Goal: Task Accomplishment & Management: Use online tool/utility

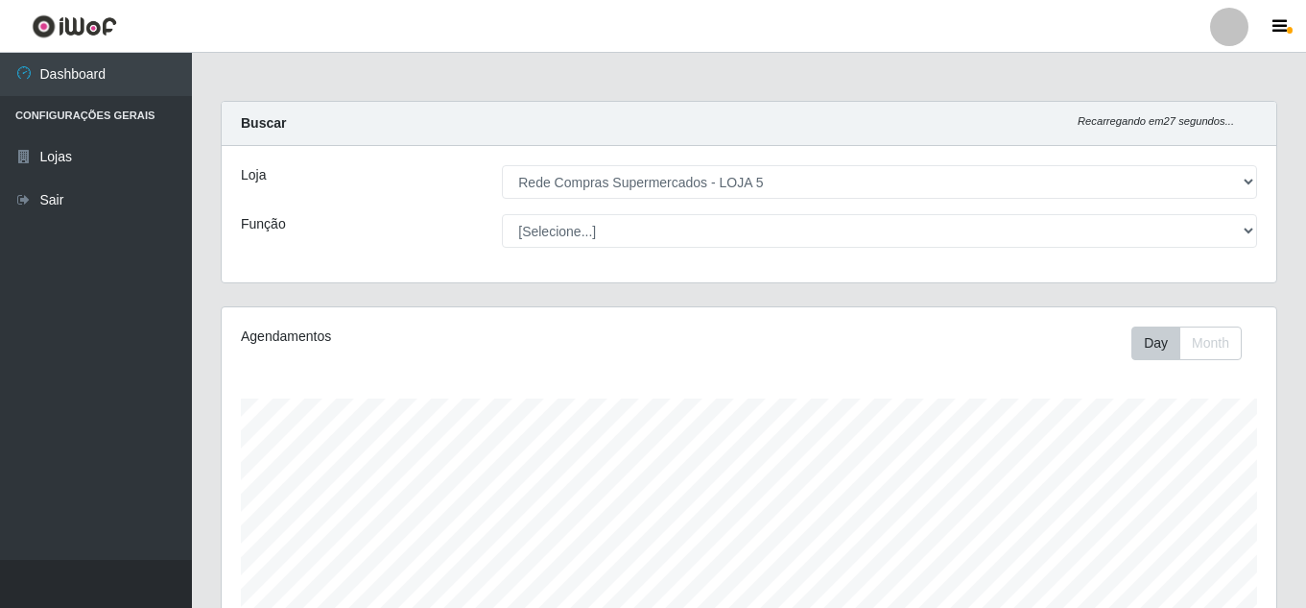
select select "397"
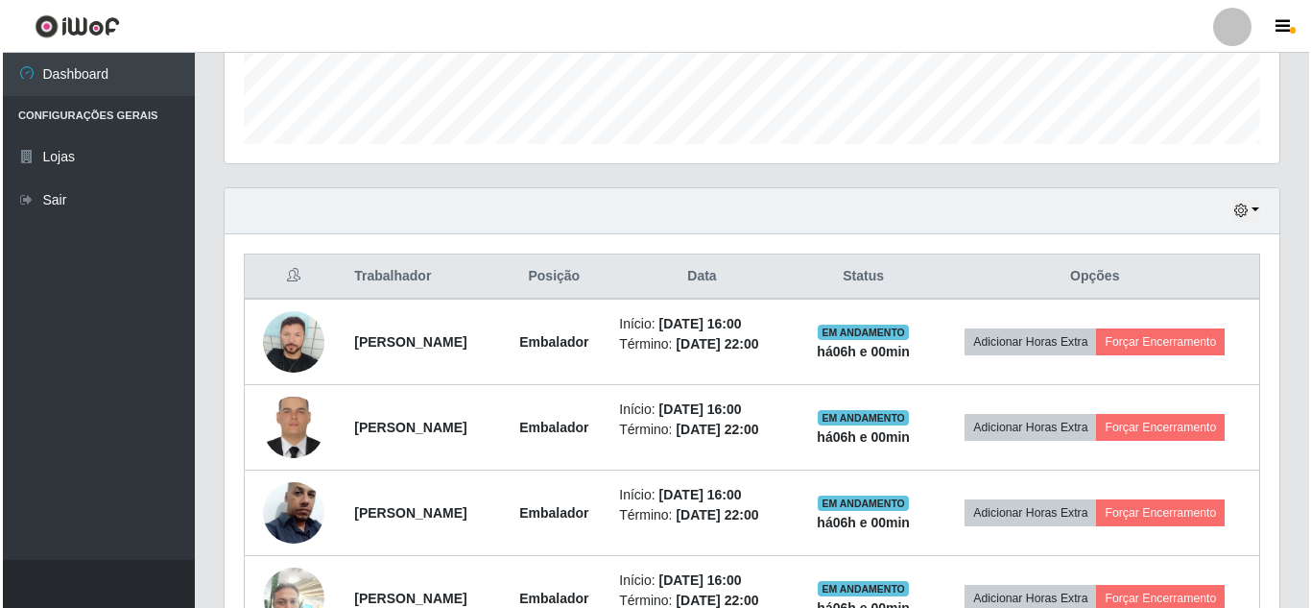
scroll to position [576, 0]
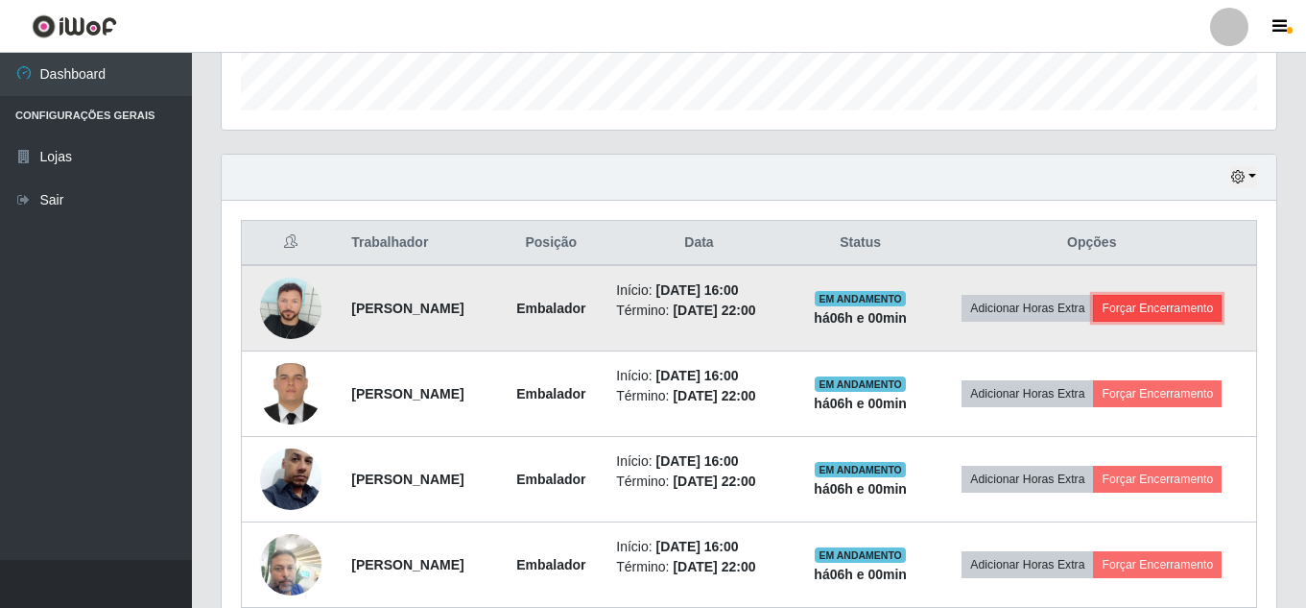
click at [1206, 305] on button "Forçar Encerramento" at bounding box center [1157, 308] width 129 height 27
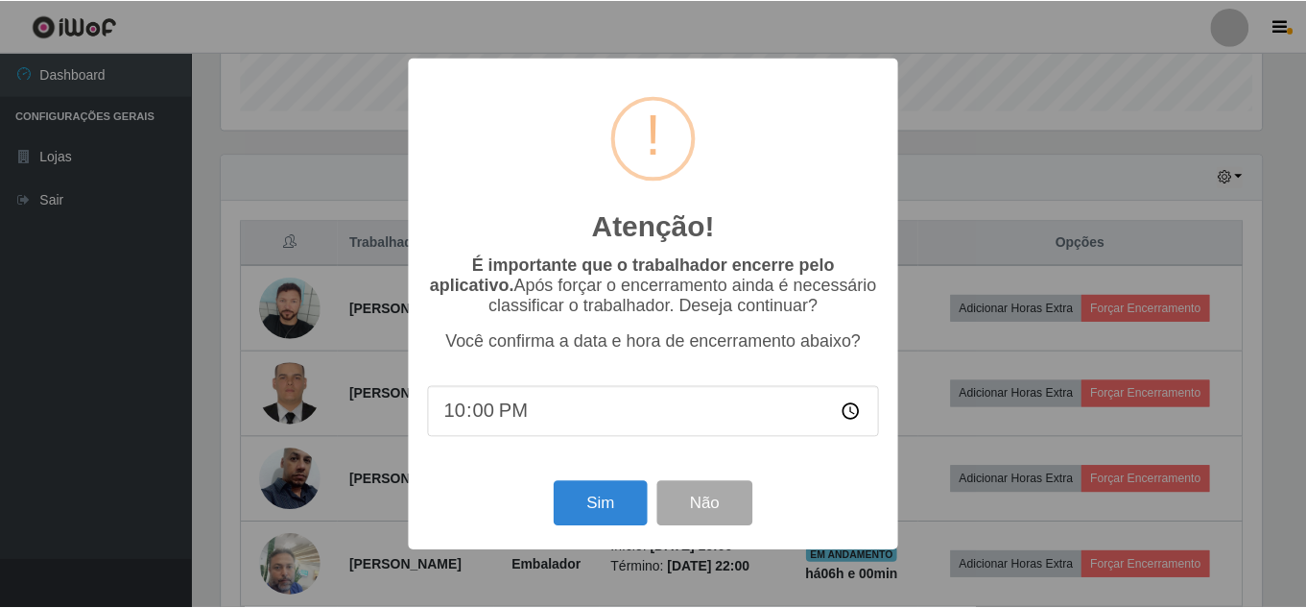
scroll to position [398, 1045]
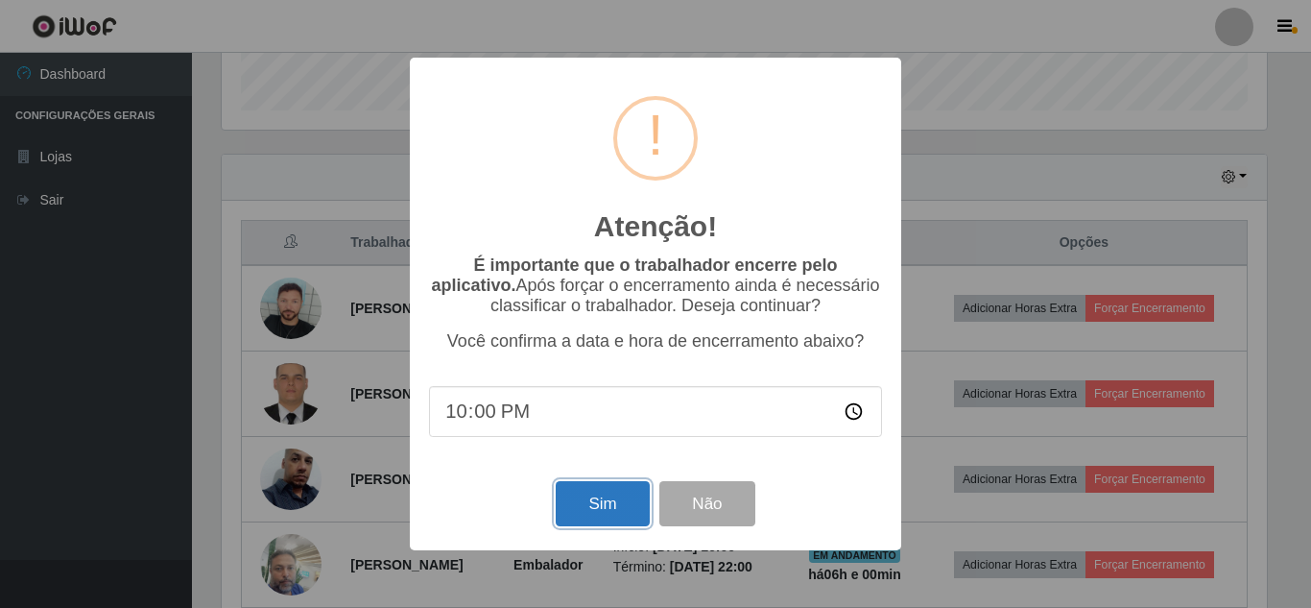
click at [574, 513] on button "Sim" at bounding box center [602, 503] width 93 height 45
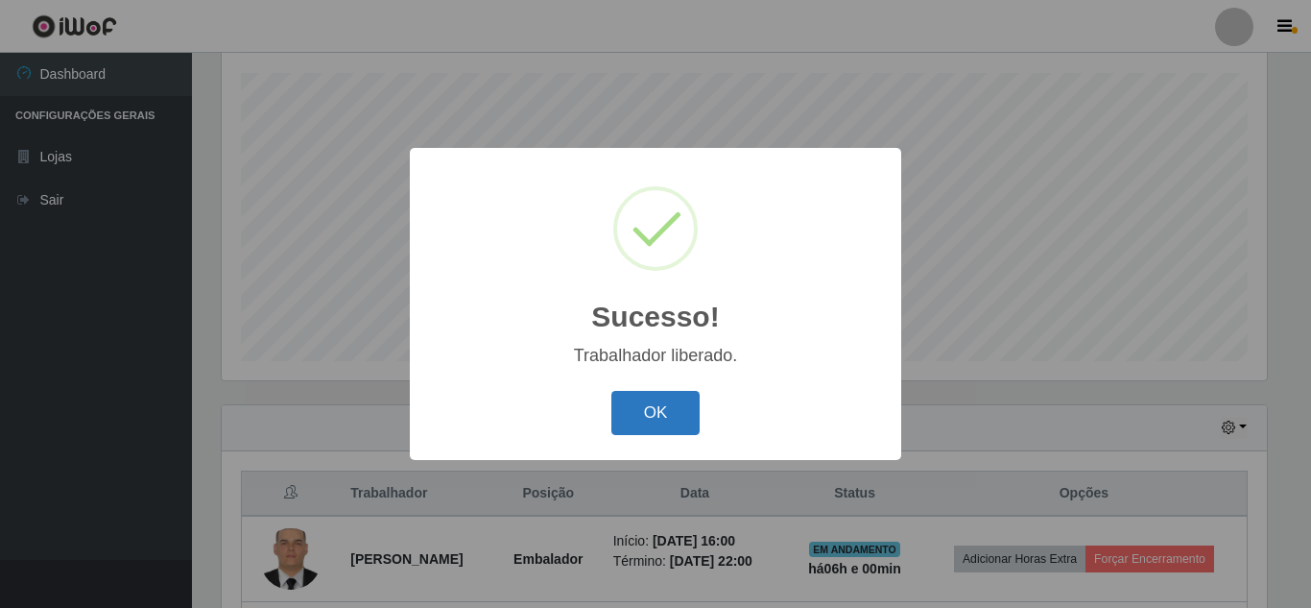
click at [645, 411] on button "OK" at bounding box center [655, 413] width 89 height 45
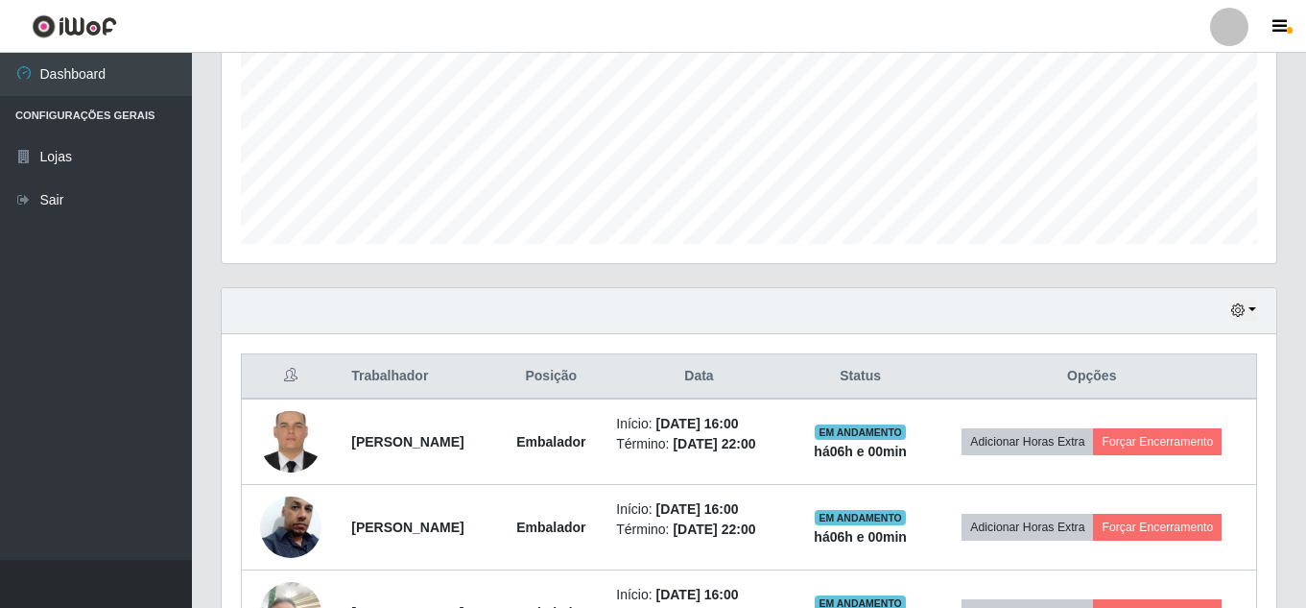
scroll to position [613, 0]
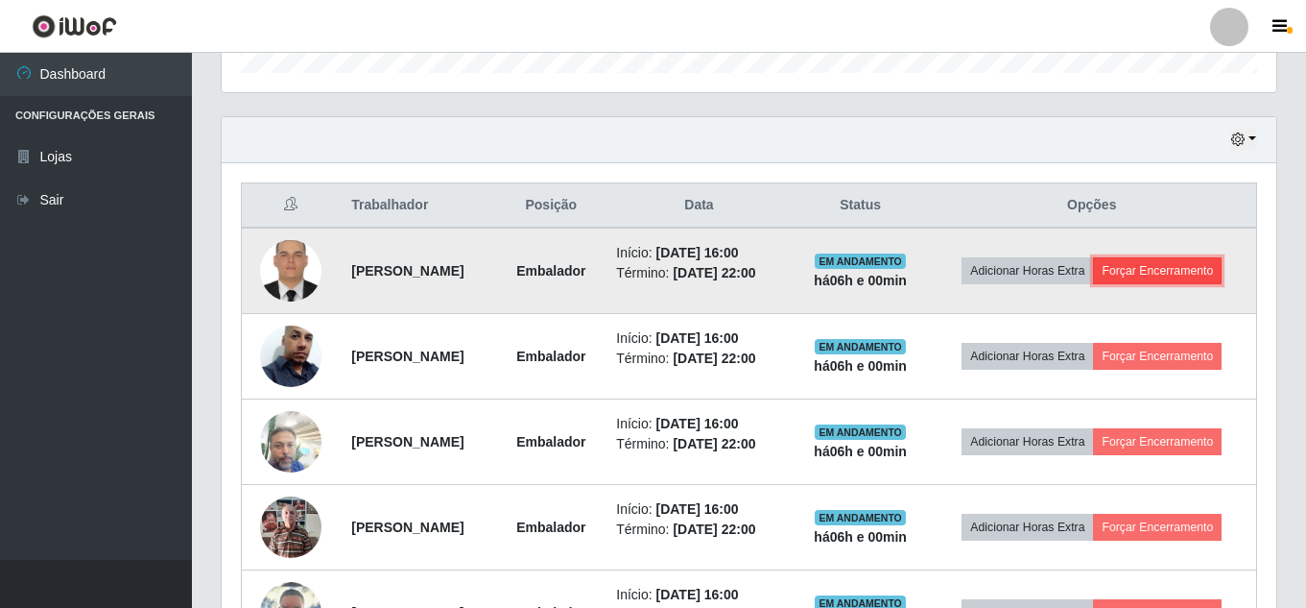
click at [1205, 271] on button "Forçar Encerramento" at bounding box center [1157, 270] width 129 height 27
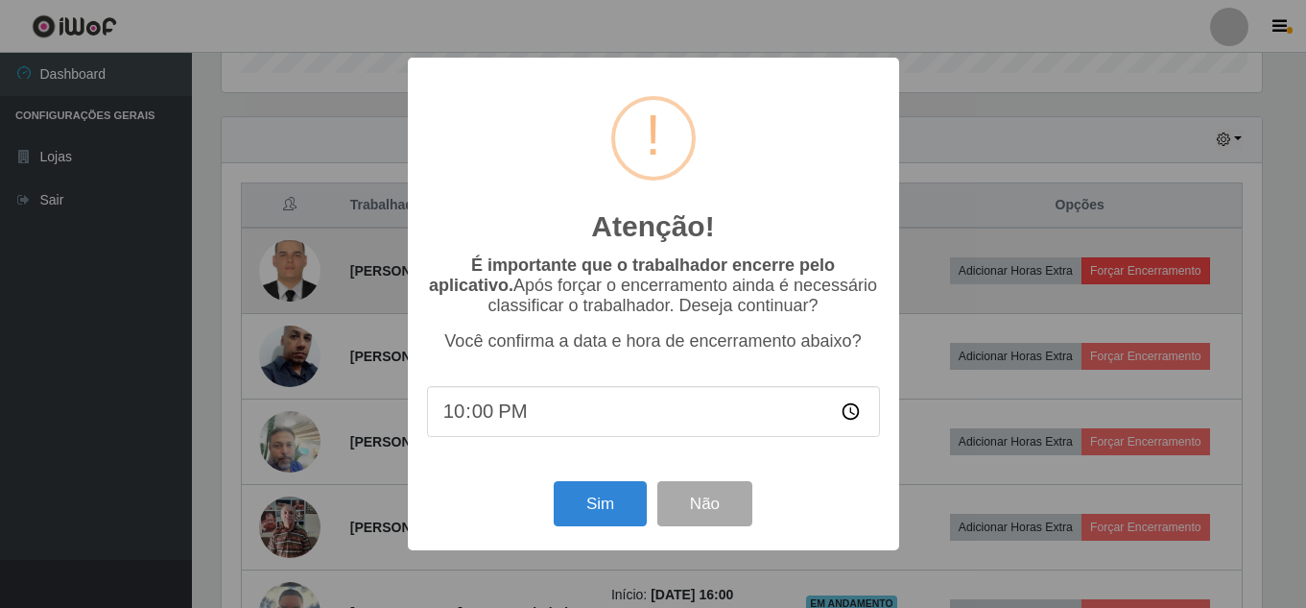
scroll to position [398, 1045]
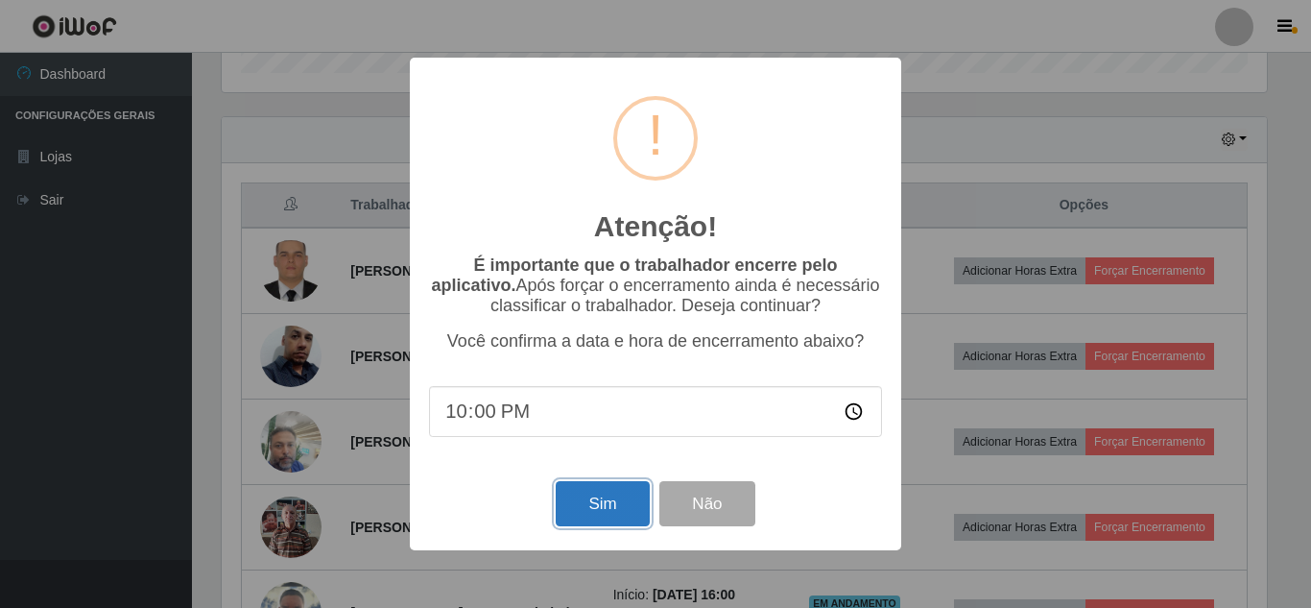
click at [613, 508] on button "Sim" at bounding box center [602, 503] width 93 height 45
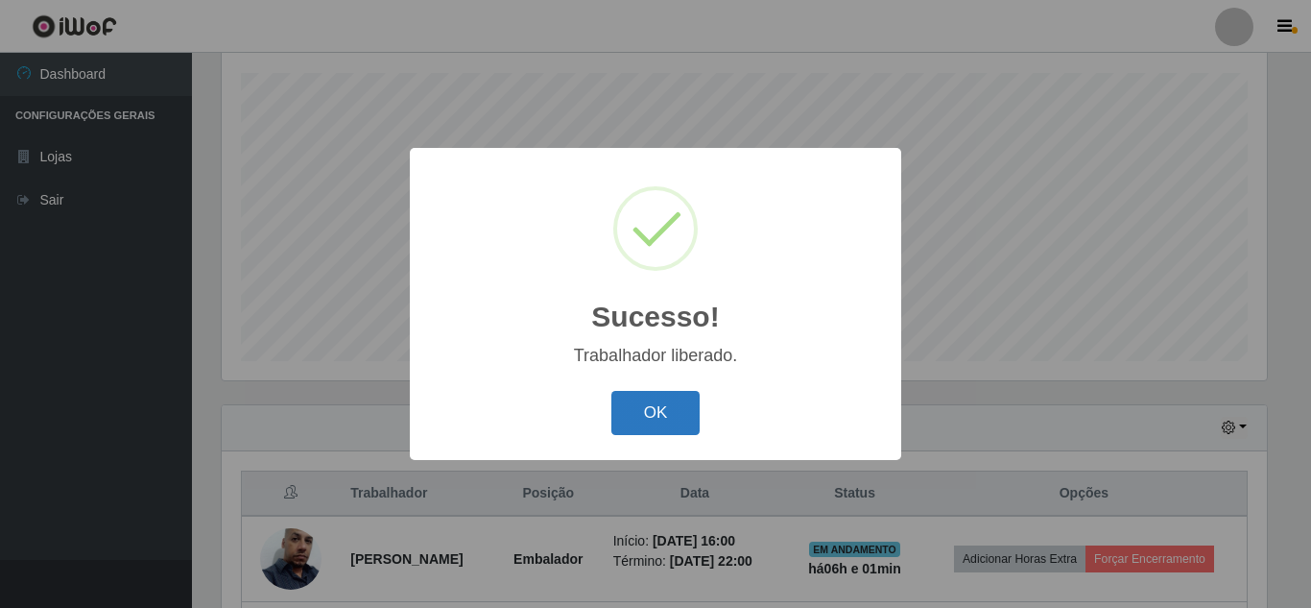
click at [661, 409] on button "OK" at bounding box center [655, 413] width 89 height 45
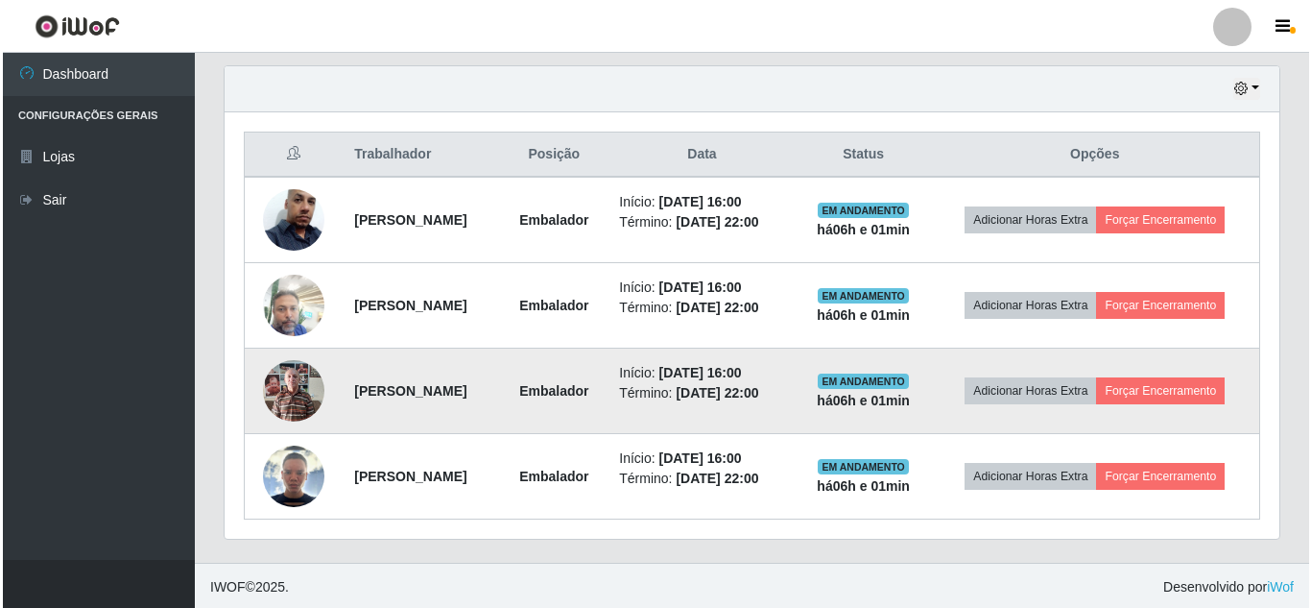
scroll to position [667, 0]
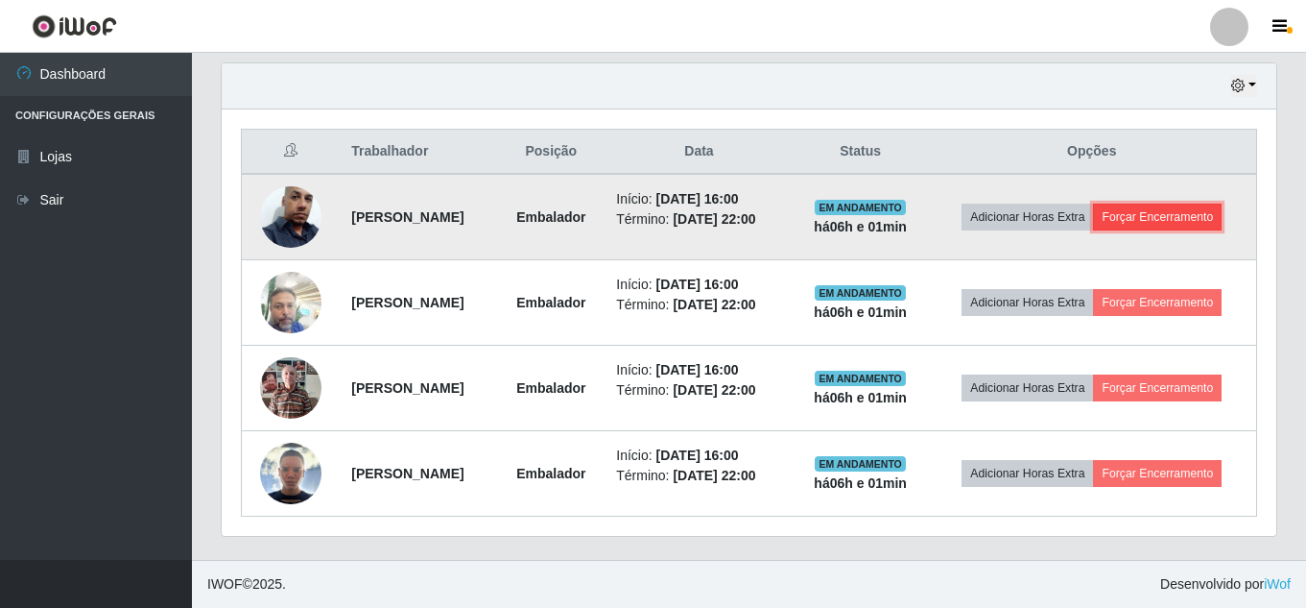
click at [1163, 222] on button "Forçar Encerramento" at bounding box center [1157, 216] width 129 height 27
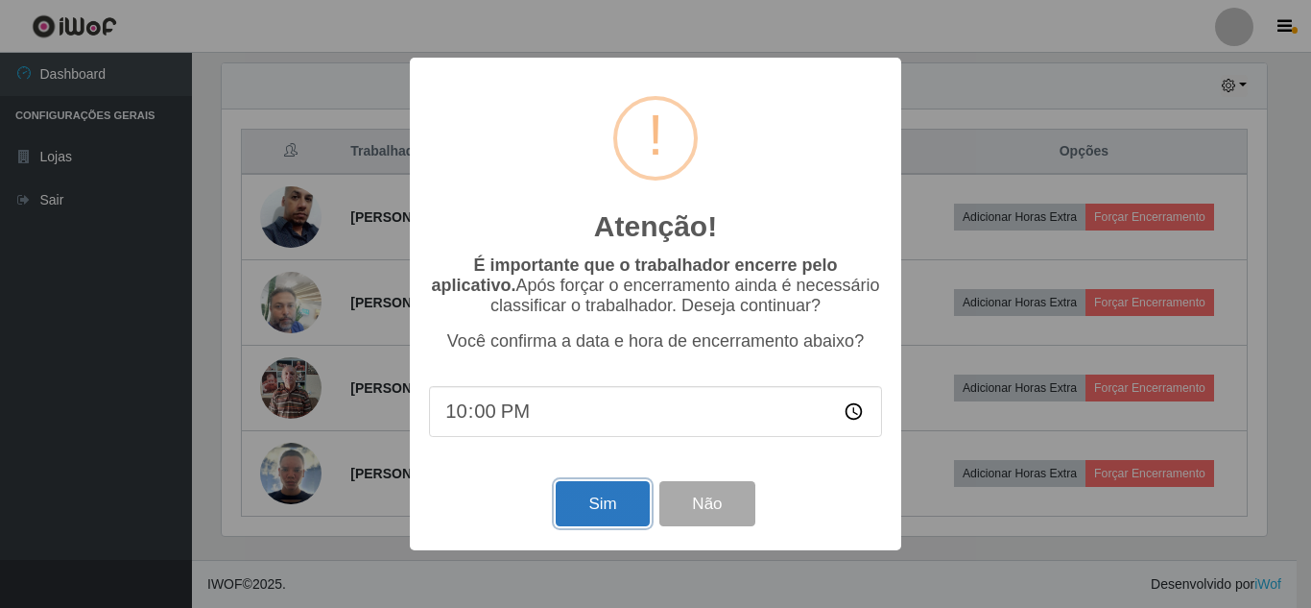
click at [584, 513] on button "Sim" at bounding box center [602, 503] width 93 height 45
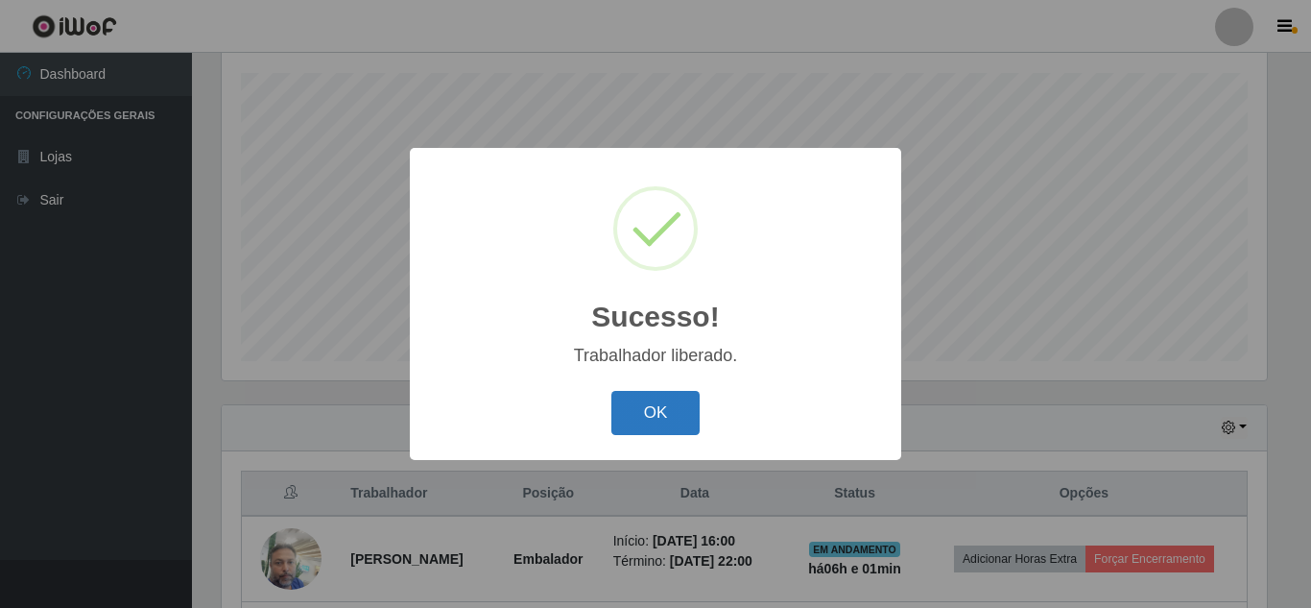
click at [667, 418] on button "OK" at bounding box center [655, 413] width 89 height 45
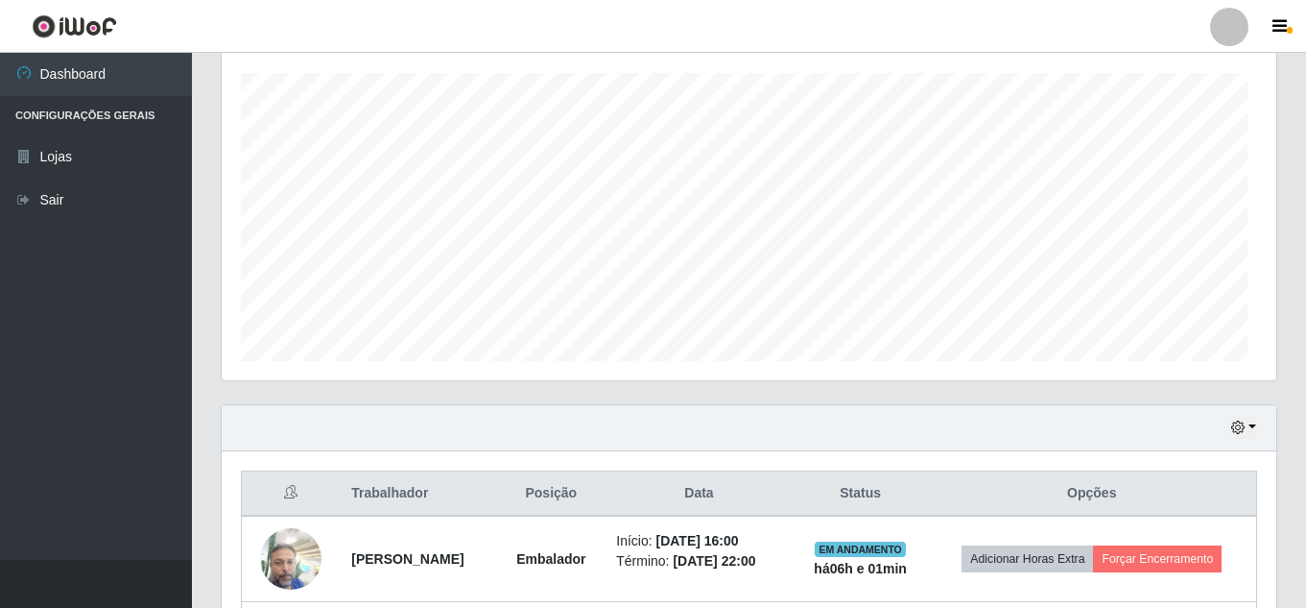
scroll to position [0, 0]
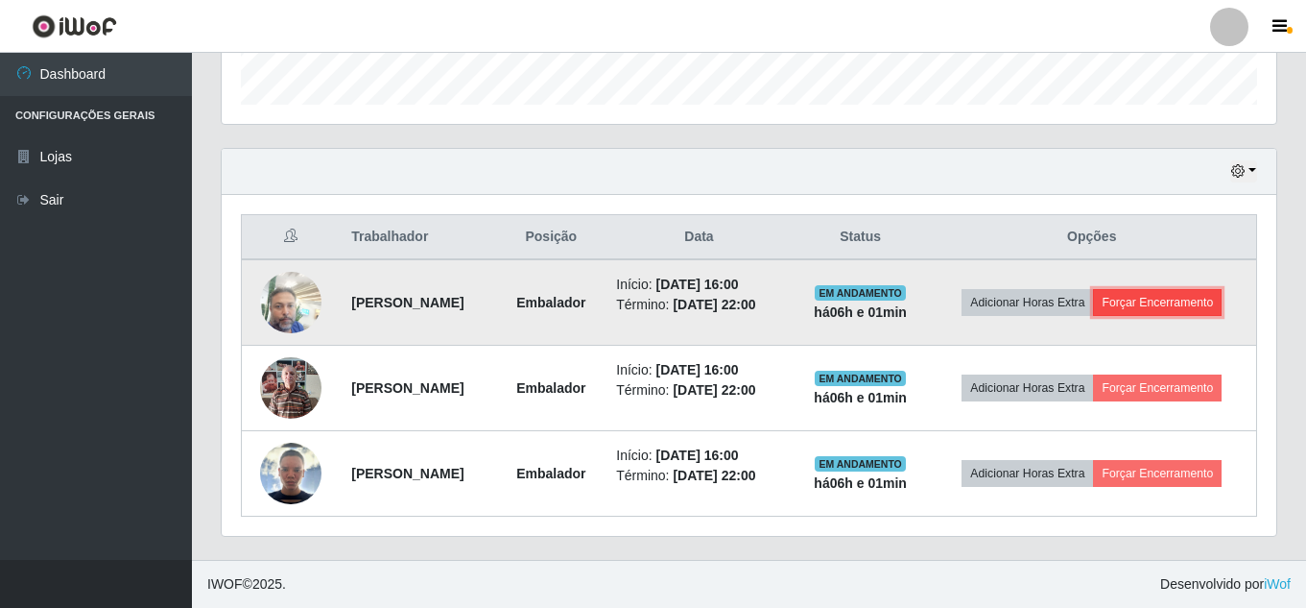
click at [1164, 300] on button "Forçar Encerramento" at bounding box center [1157, 302] width 129 height 27
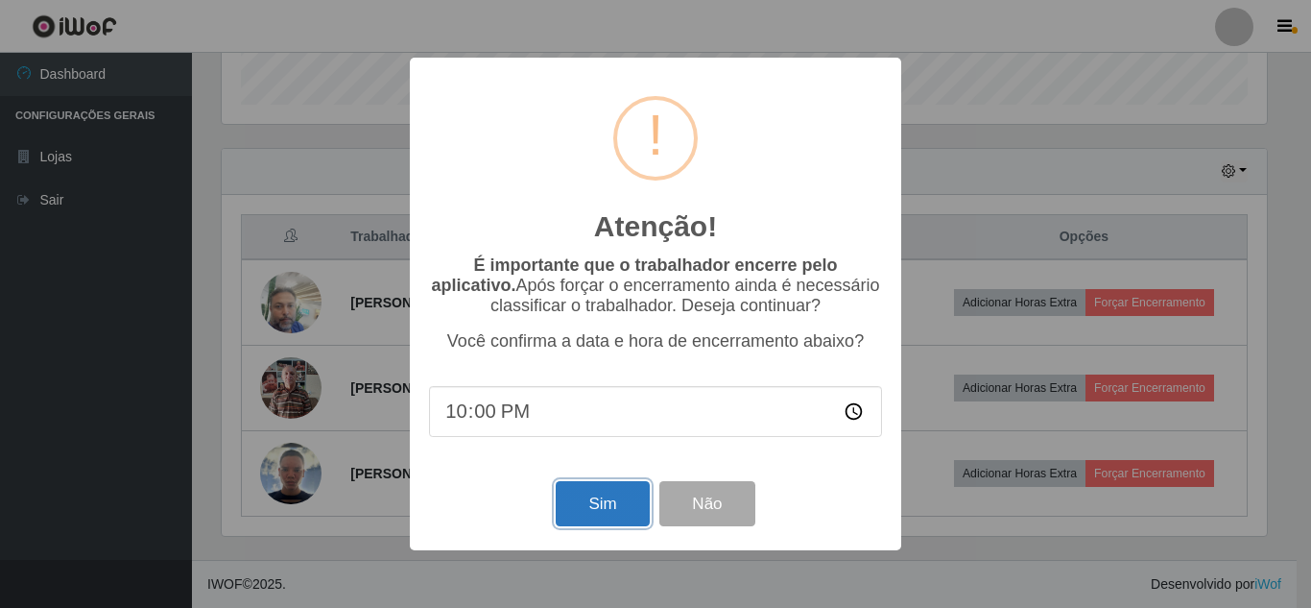
click at [636, 511] on button "Sim" at bounding box center [602, 503] width 93 height 45
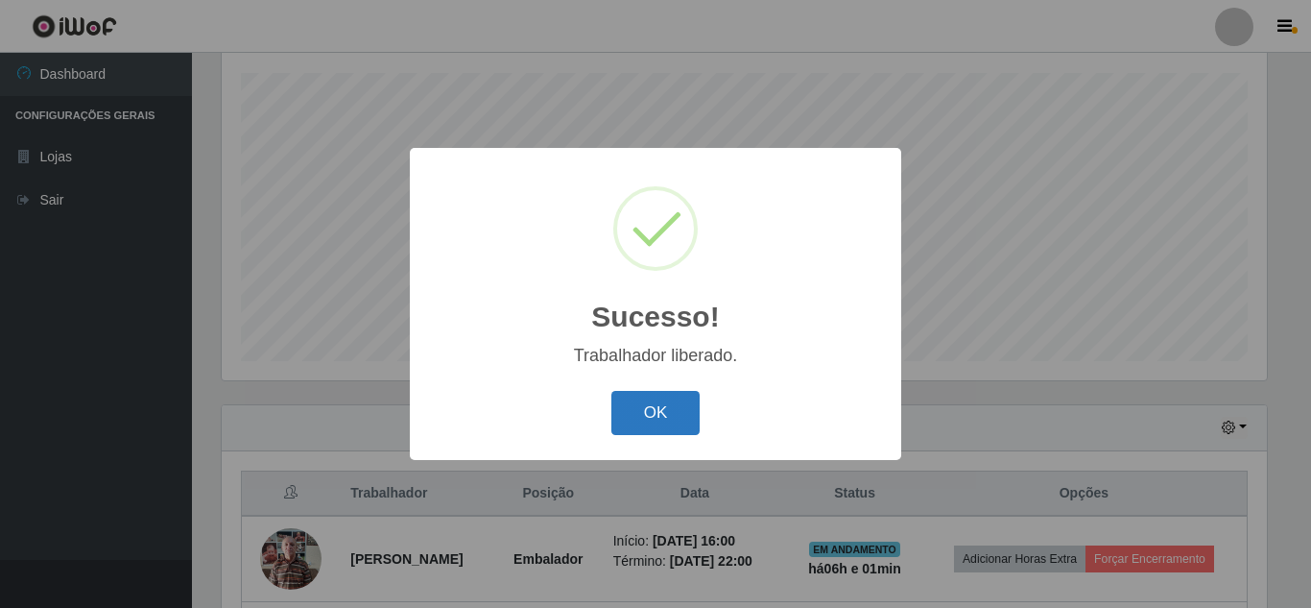
click at [652, 410] on button "OK" at bounding box center [655, 413] width 89 height 45
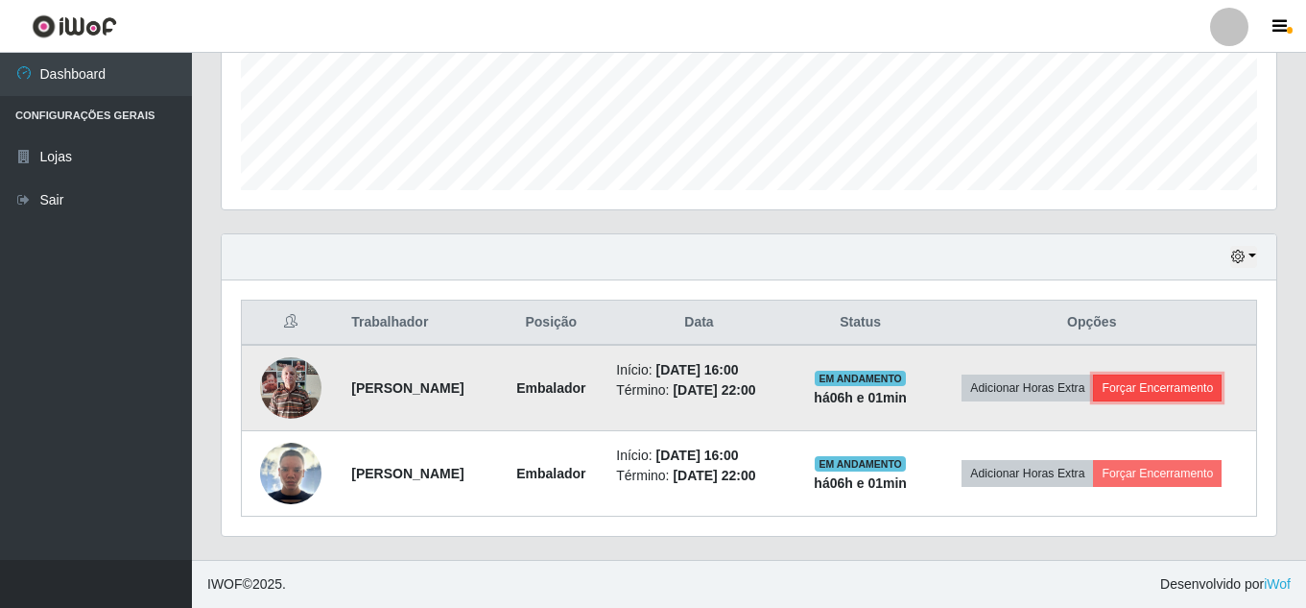
click at [1172, 390] on button "Forçar Encerramento" at bounding box center [1157, 387] width 129 height 27
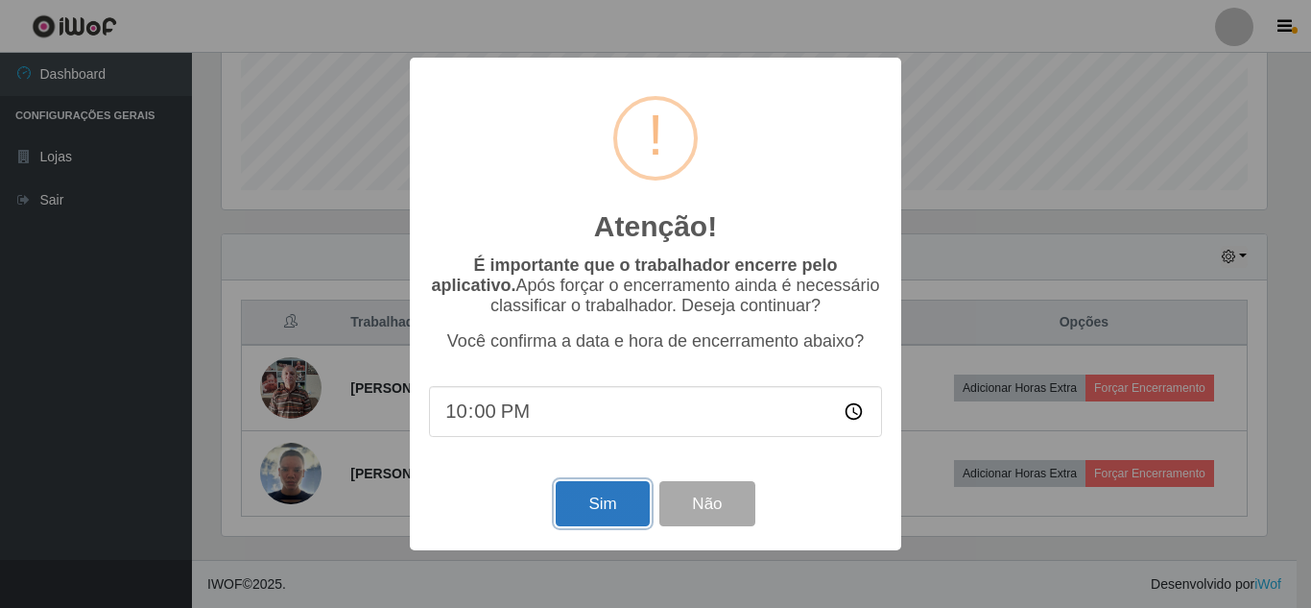
click at [617, 495] on button "Sim" at bounding box center [602, 503] width 93 height 45
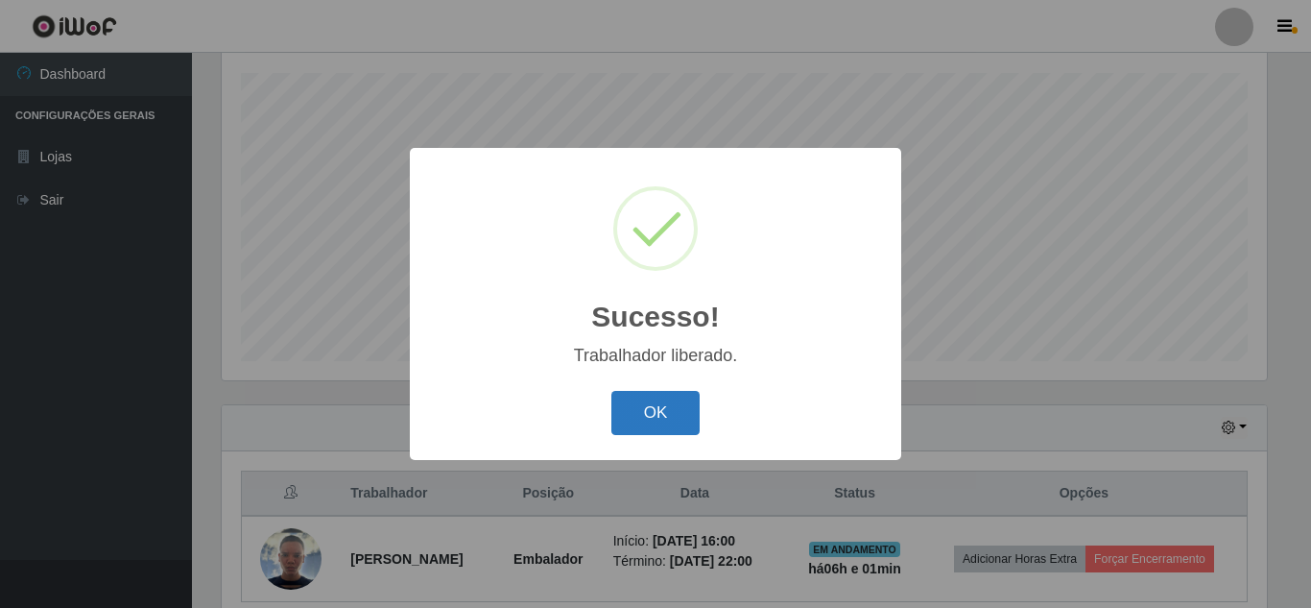
click at [666, 418] on button "OK" at bounding box center [655, 413] width 89 height 45
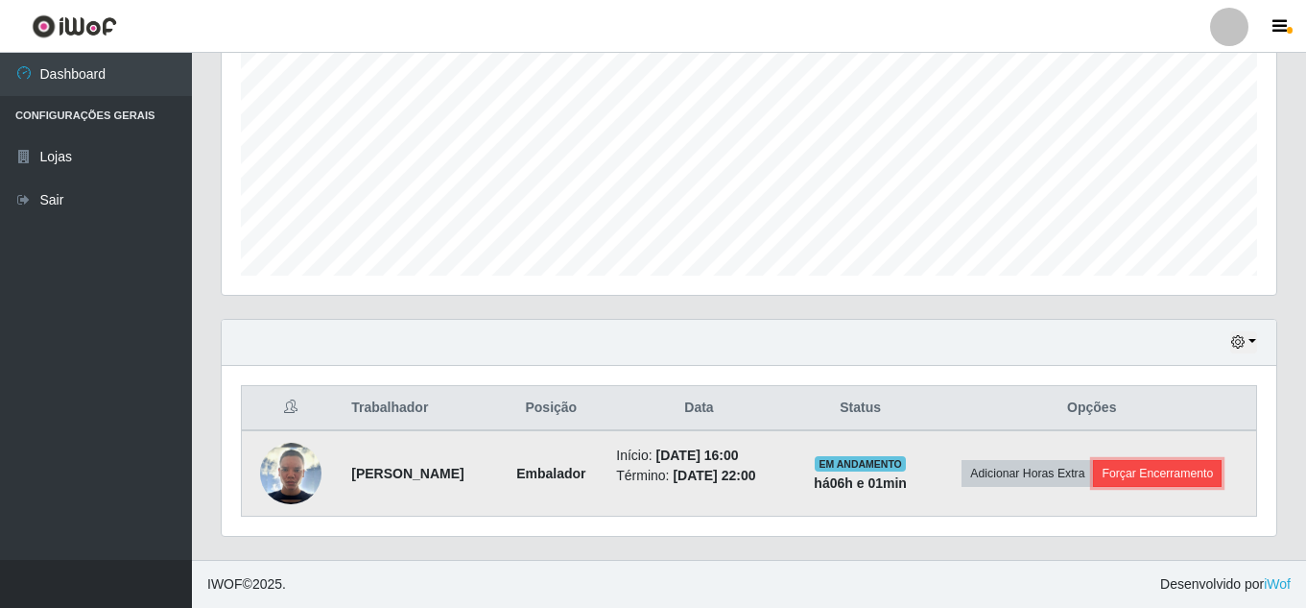
click at [1205, 462] on button "Forçar Encerramento" at bounding box center [1157, 473] width 129 height 27
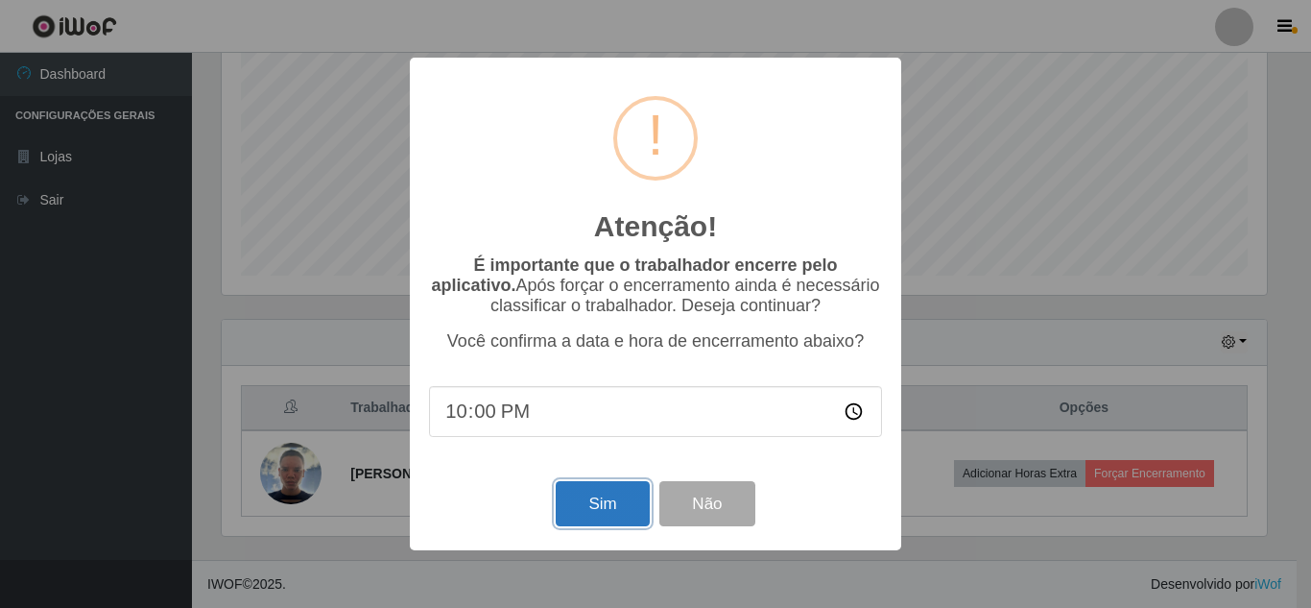
click at [595, 509] on button "Sim" at bounding box center [602, 503] width 93 height 45
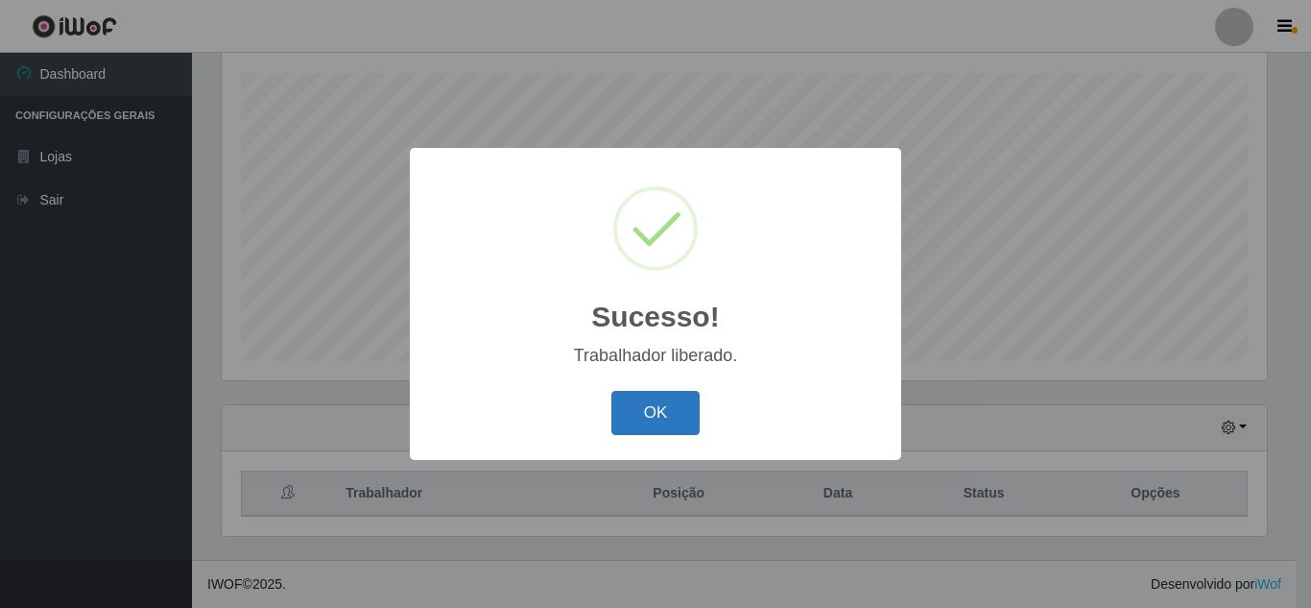
click at [669, 414] on button "OK" at bounding box center [655, 413] width 89 height 45
